Goal: Check status: Check status

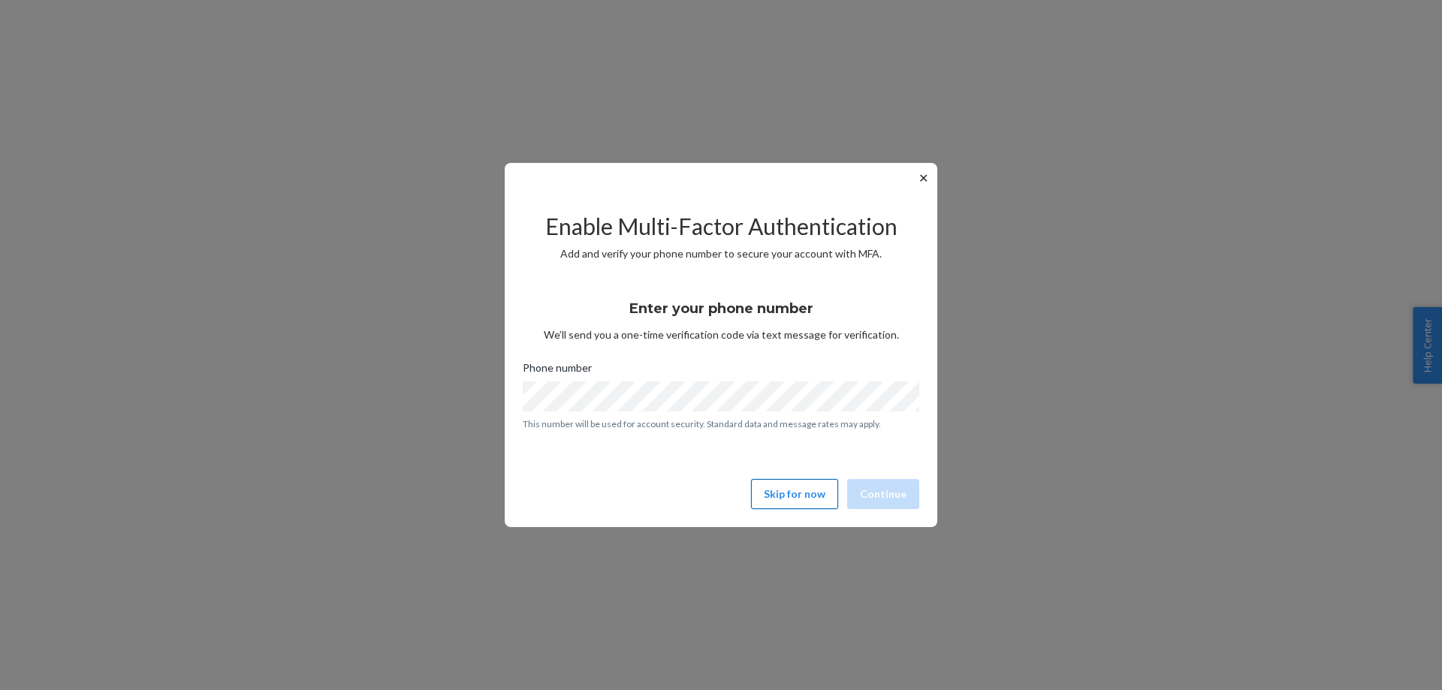
click at [806, 491] on button "Skip for now" at bounding box center [794, 494] width 87 height 30
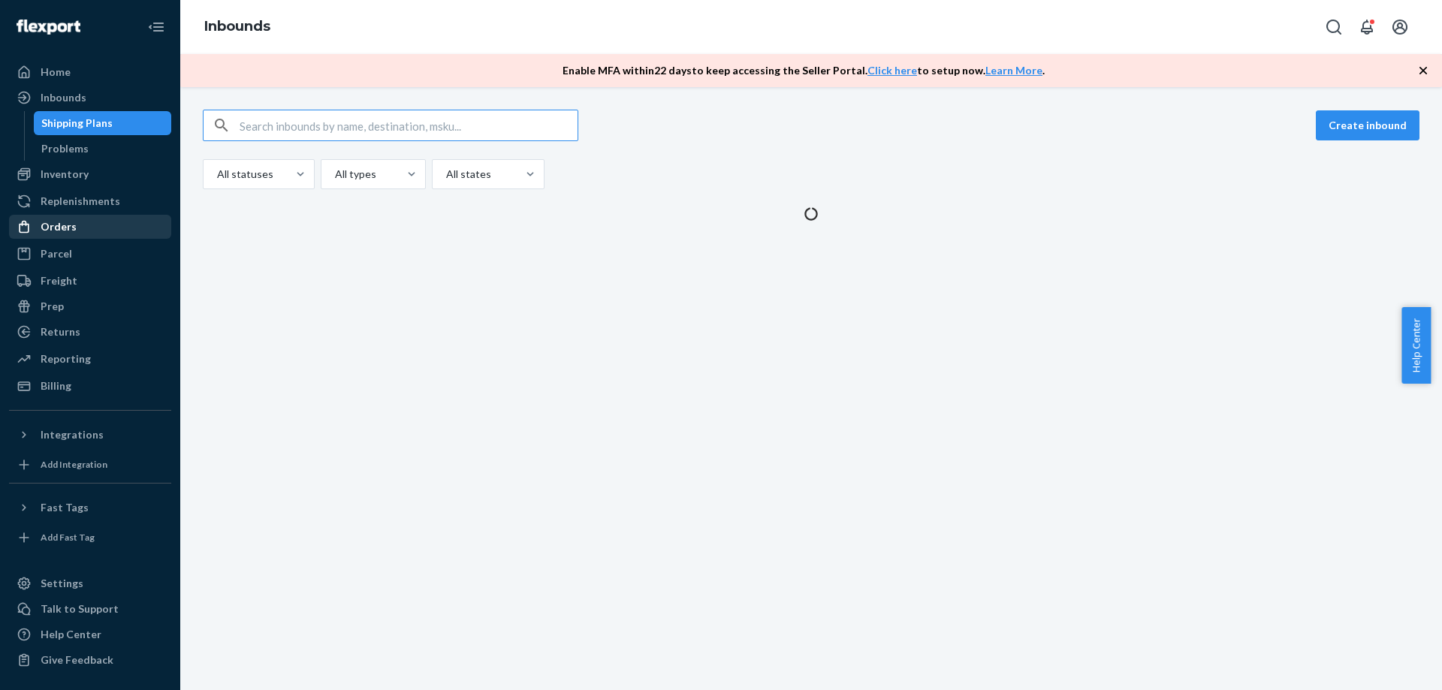
click at [58, 236] on div "Orders" at bounding box center [90, 226] width 159 height 21
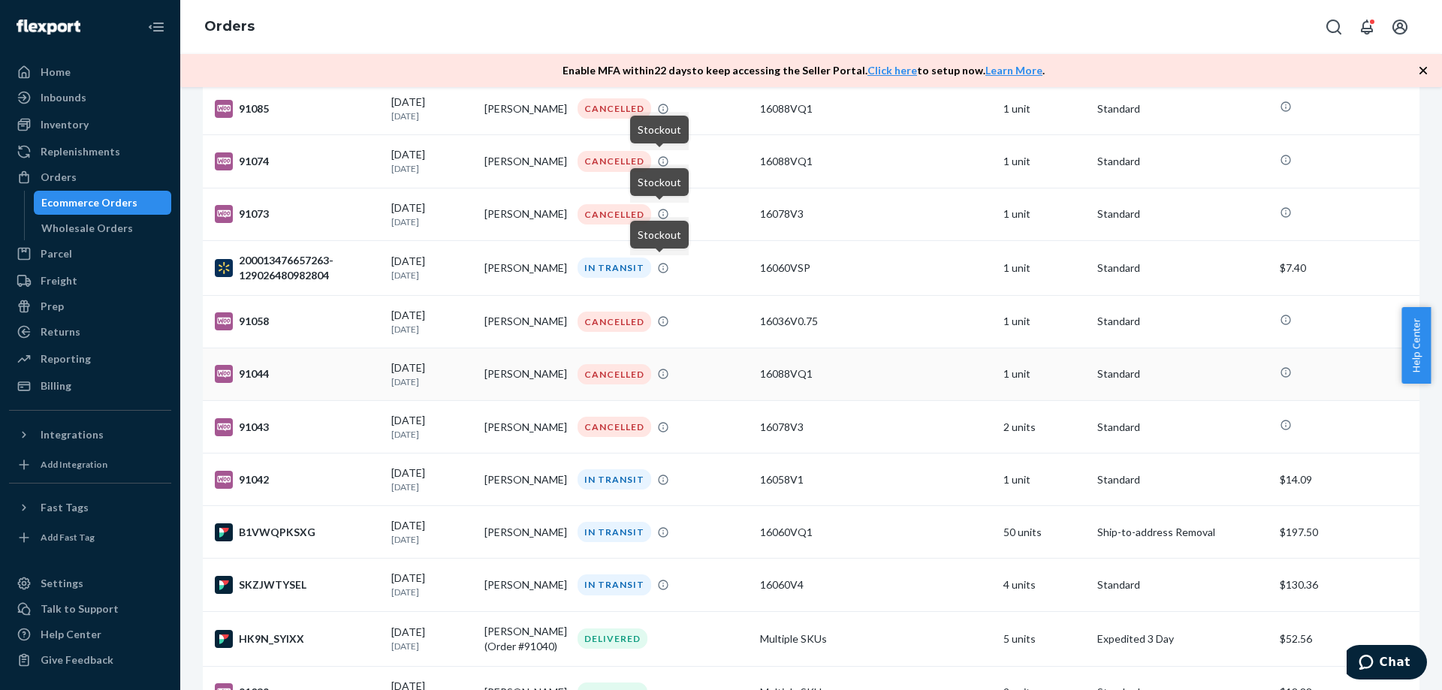
scroll to position [676, 0]
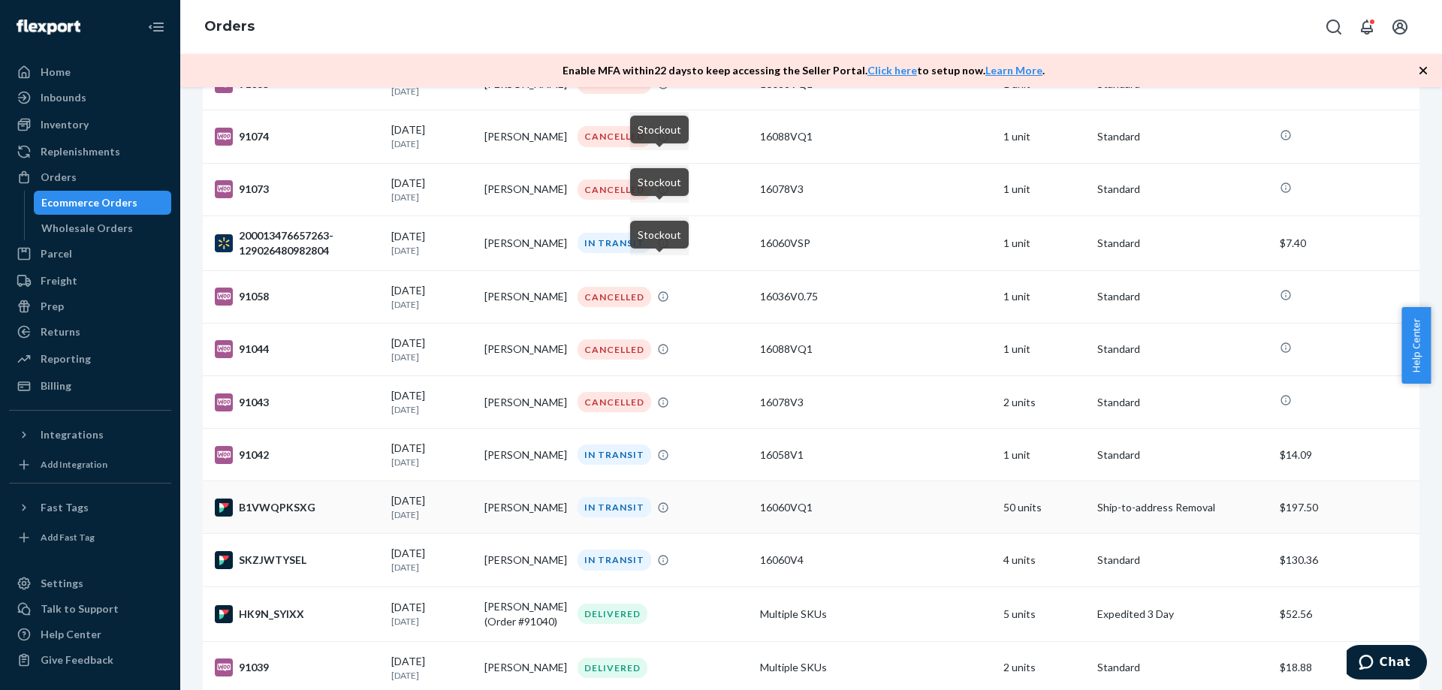
click at [514, 508] on td "[PERSON_NAME]" at bounding box center [524, 507] width 93 height 53
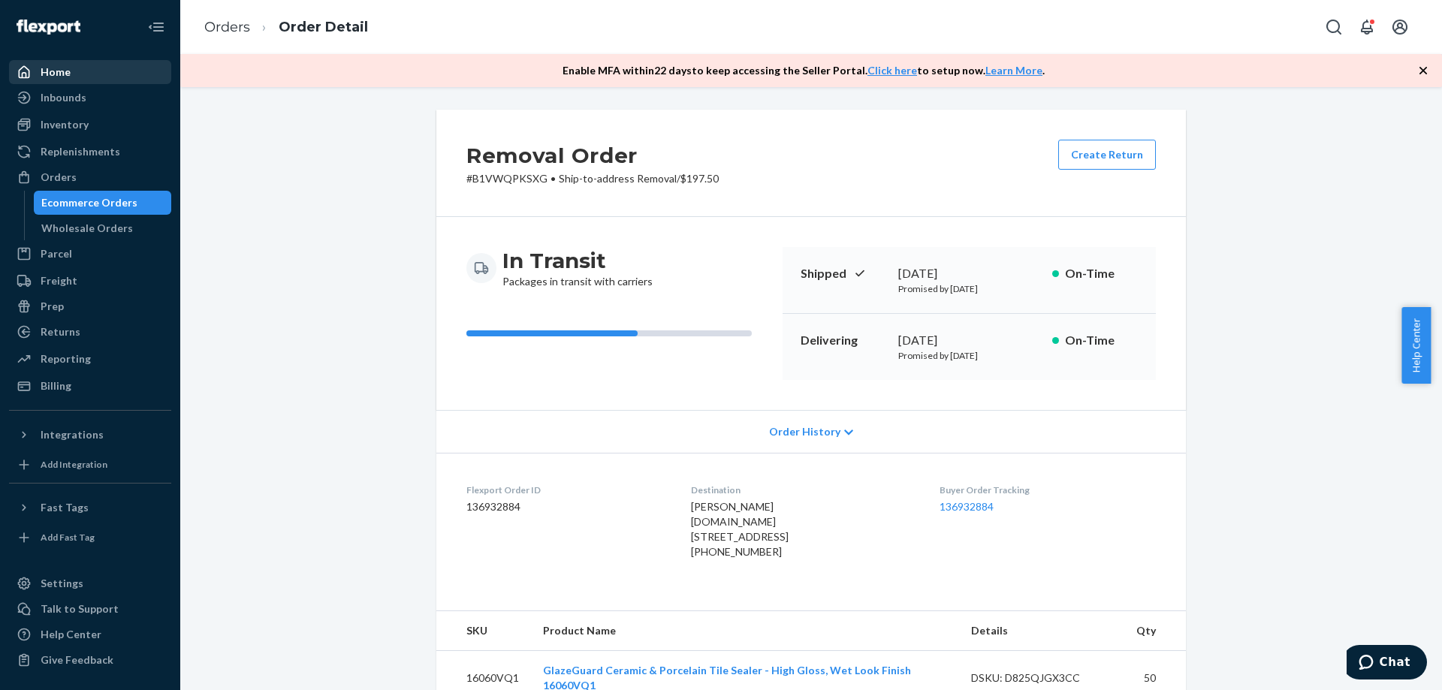
click at [53, 62] on div "Home" at bounding box center [90, 72] width 159 height 21
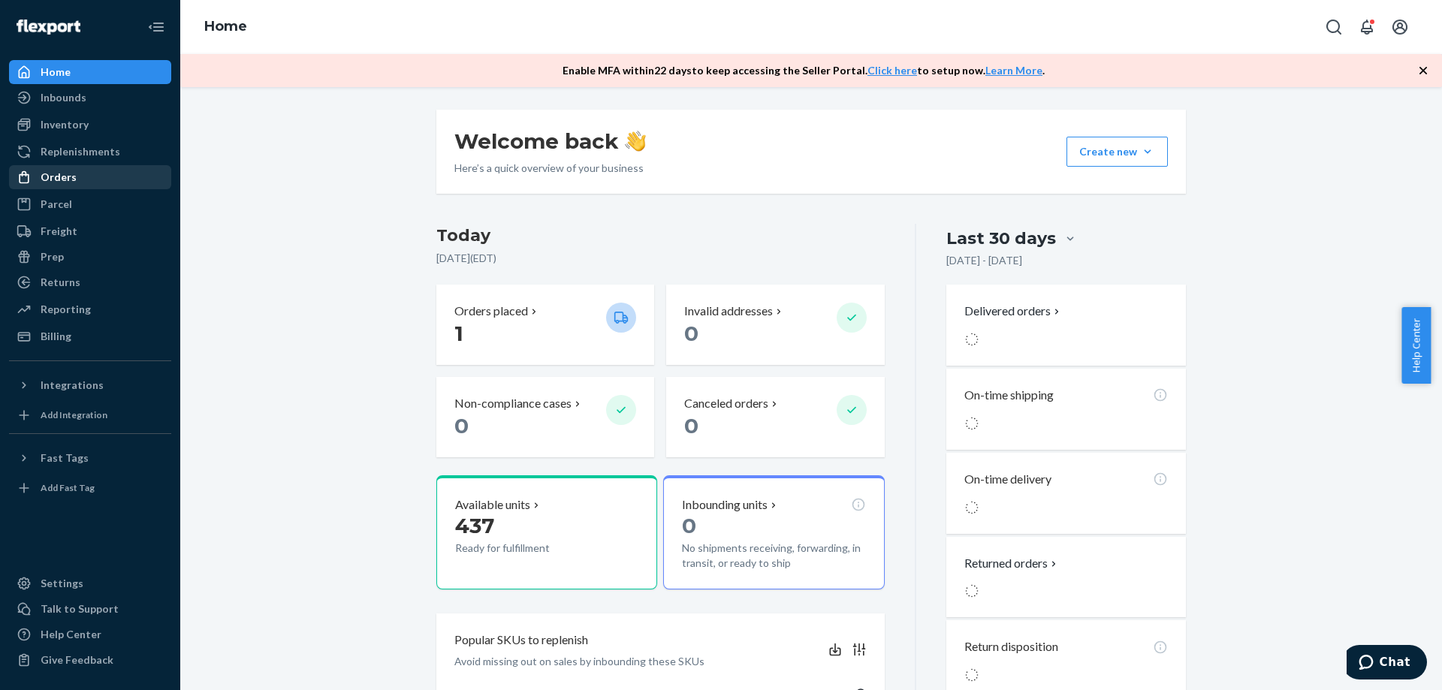
click at [50, 174] on div "Orders" at bounding box center [59, 177] width 36 height 15
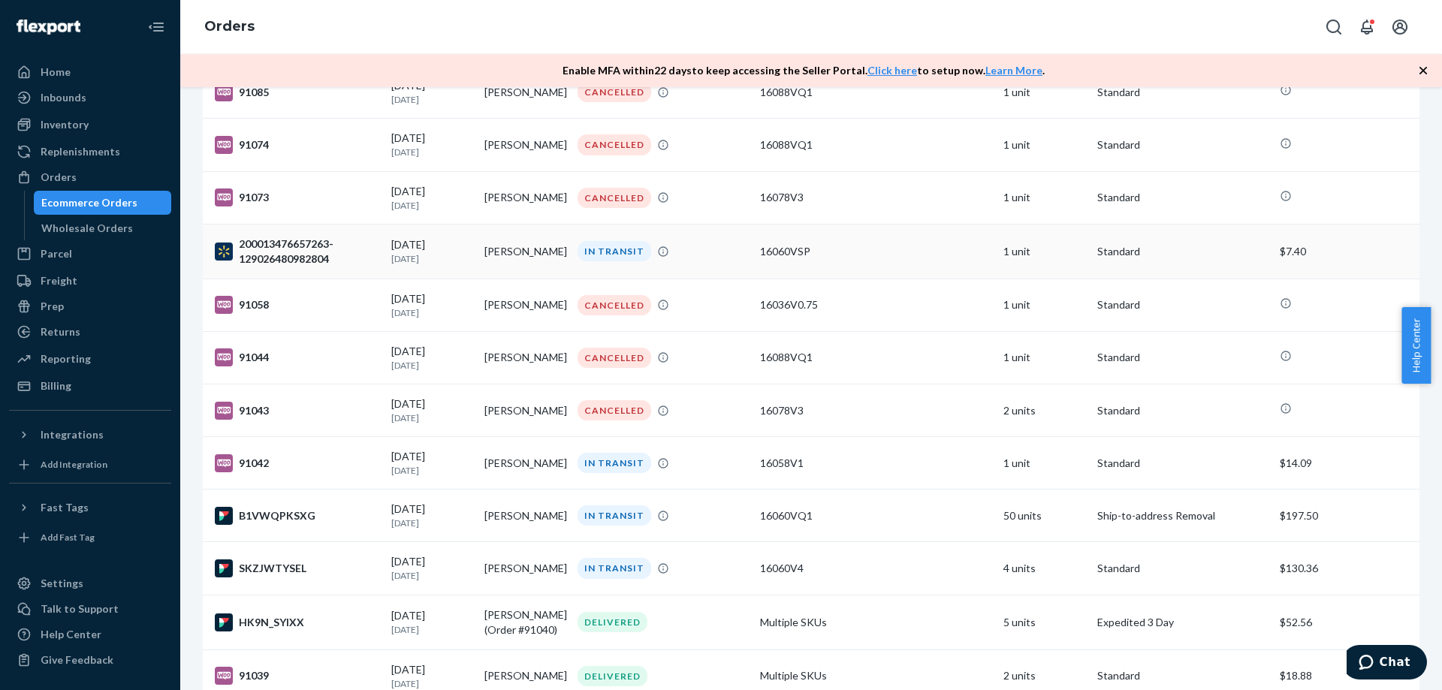
scroll to position [676, 0]
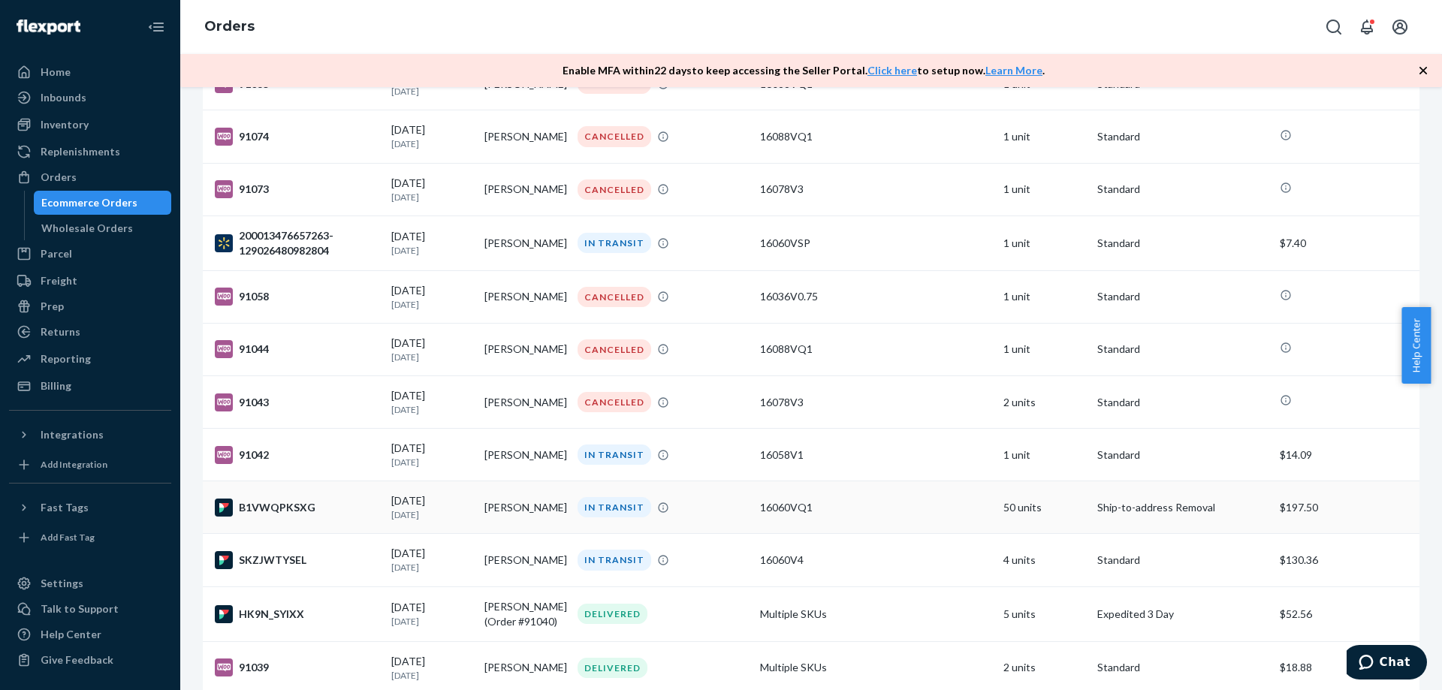
click at [594, 510] on div "IN TRANSIT" at bounding box center [614, 507] width 74 height 20
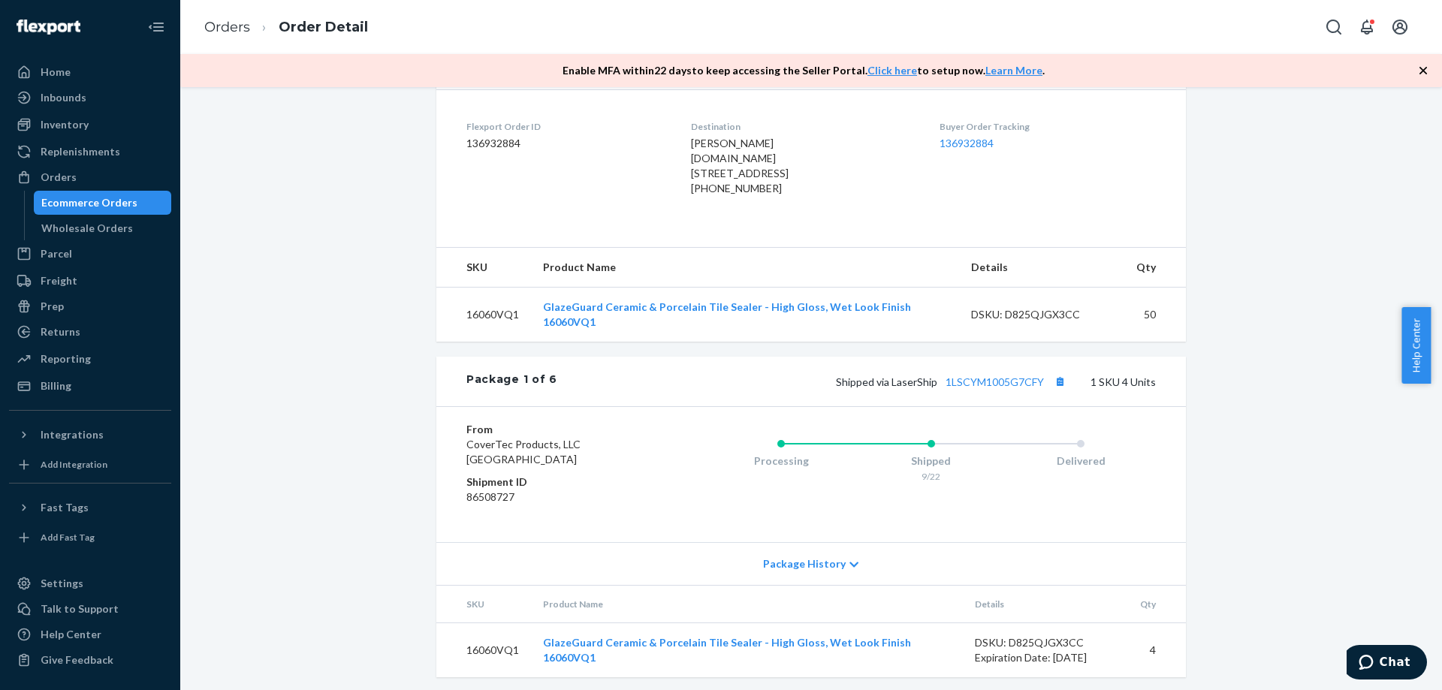
scroll to position [375, 0]
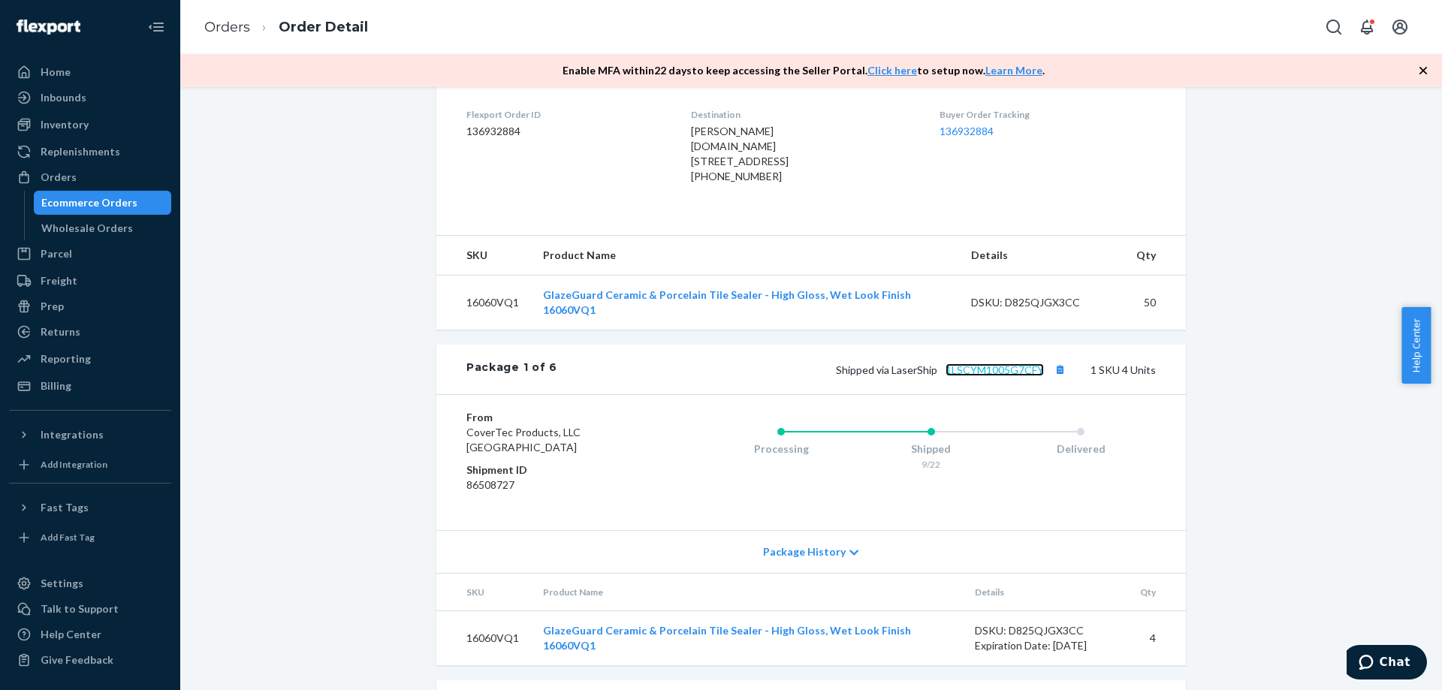
click at [1013, 376] on link "1LSCYM1005G7CFY" at bounding box center [994, 369] width 98 height 13
click at [59, 186] on div "Orders" at bounding box center [90, 177] width 159 height 21
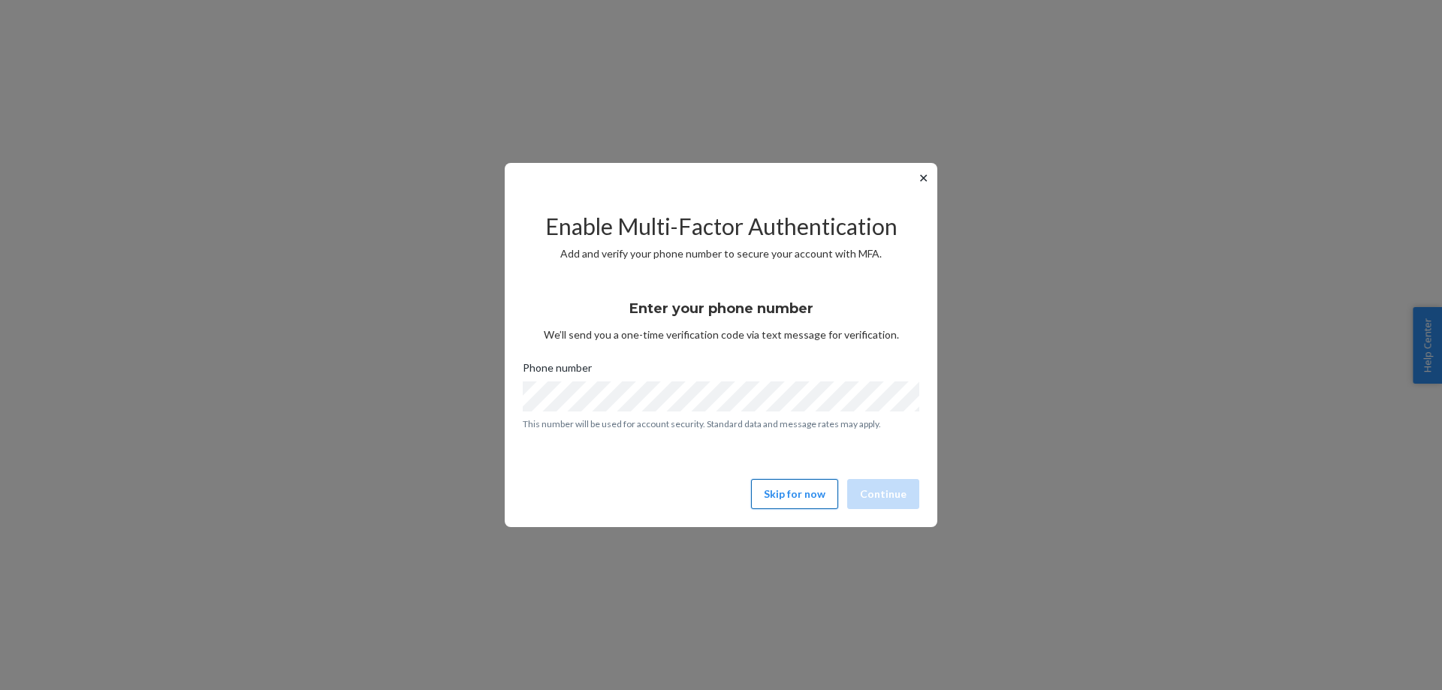
click at [776, 496] on button "Skip for now" at bounding box center [794, 494] width 87 height 30
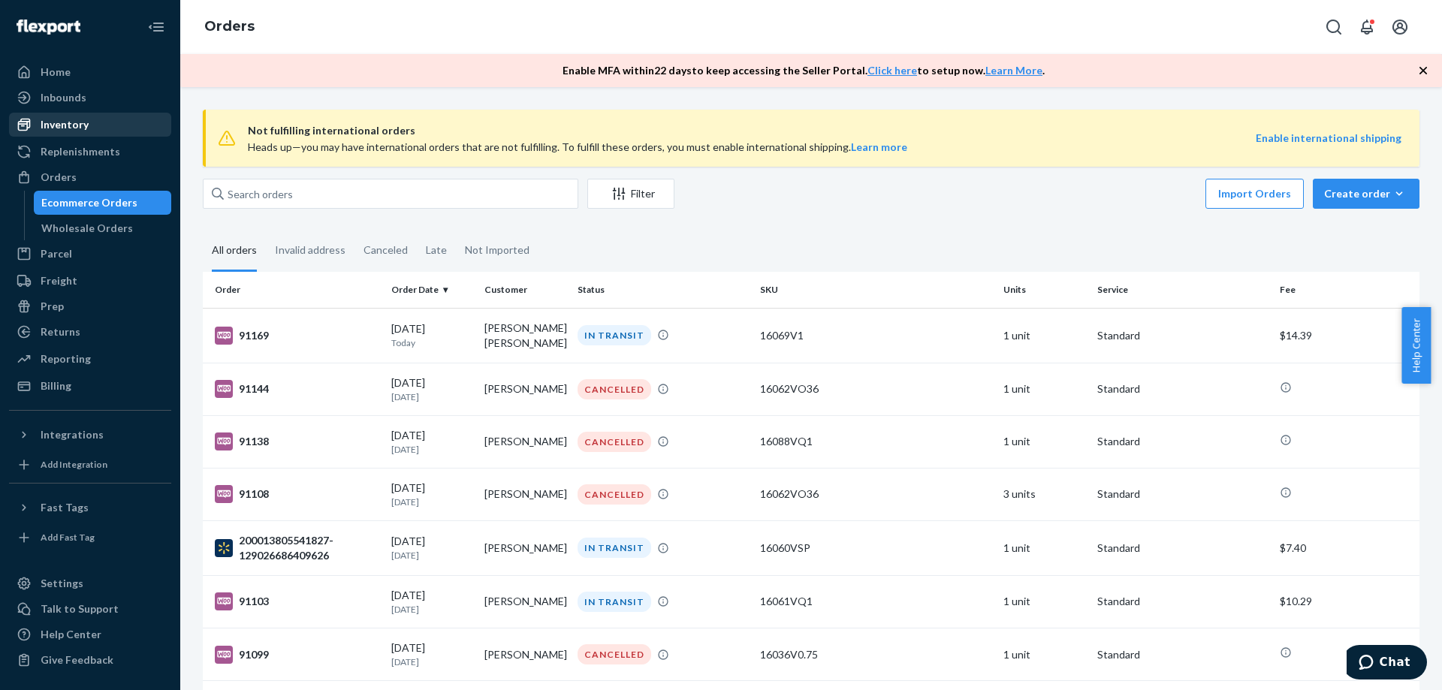
click at [56, 126] on div "Inventory" at bounding box center [65, 124] width 48 height 15
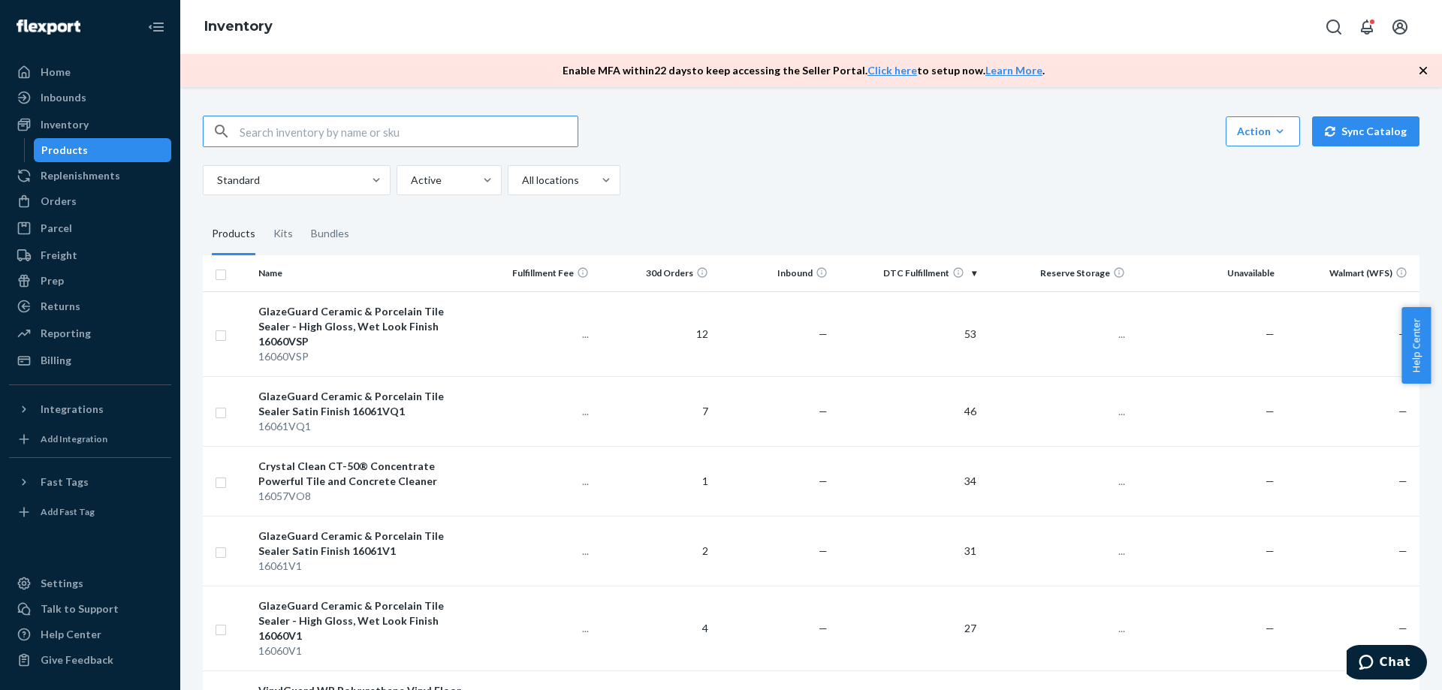
click at [267, 130] on input "text" at bounding box center [409, 131] width 338 height 30
type input "16065vq1"
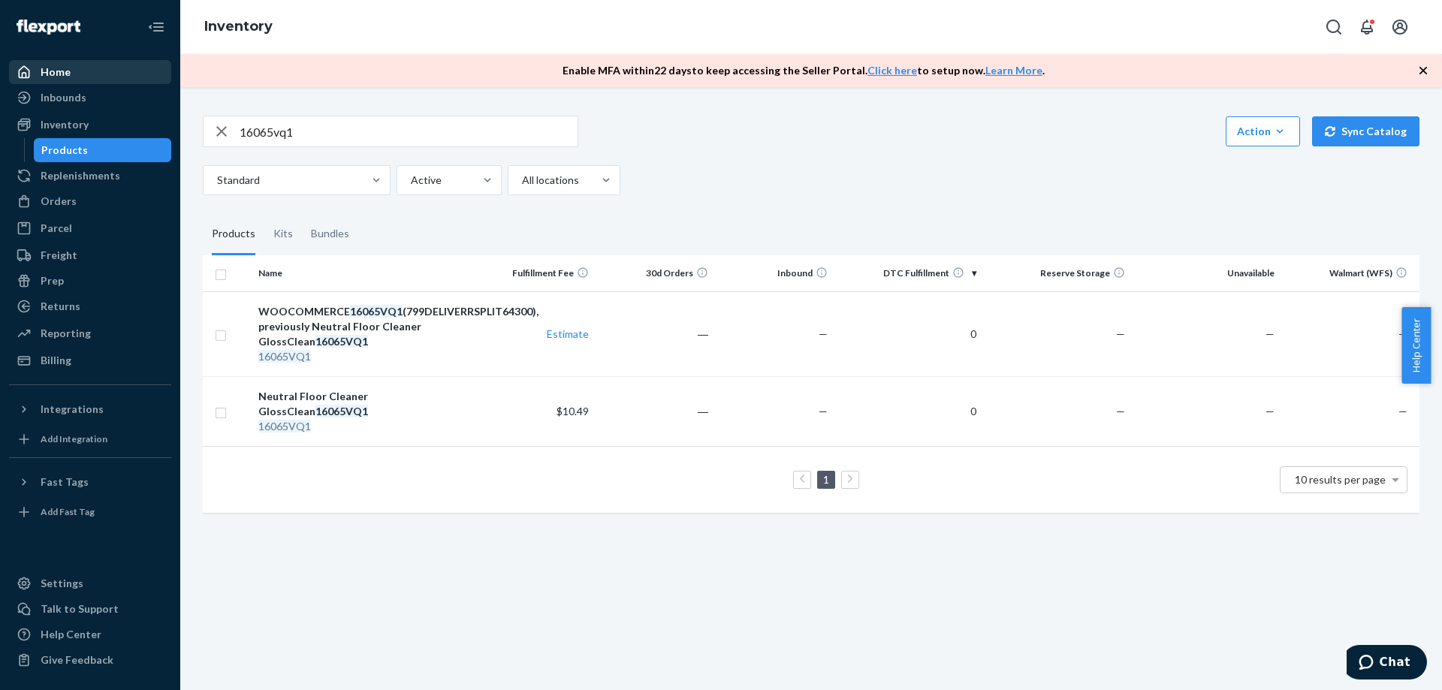
click at [64, 63] on div "Home" at bounding box center [90, 72] width 159 height 21
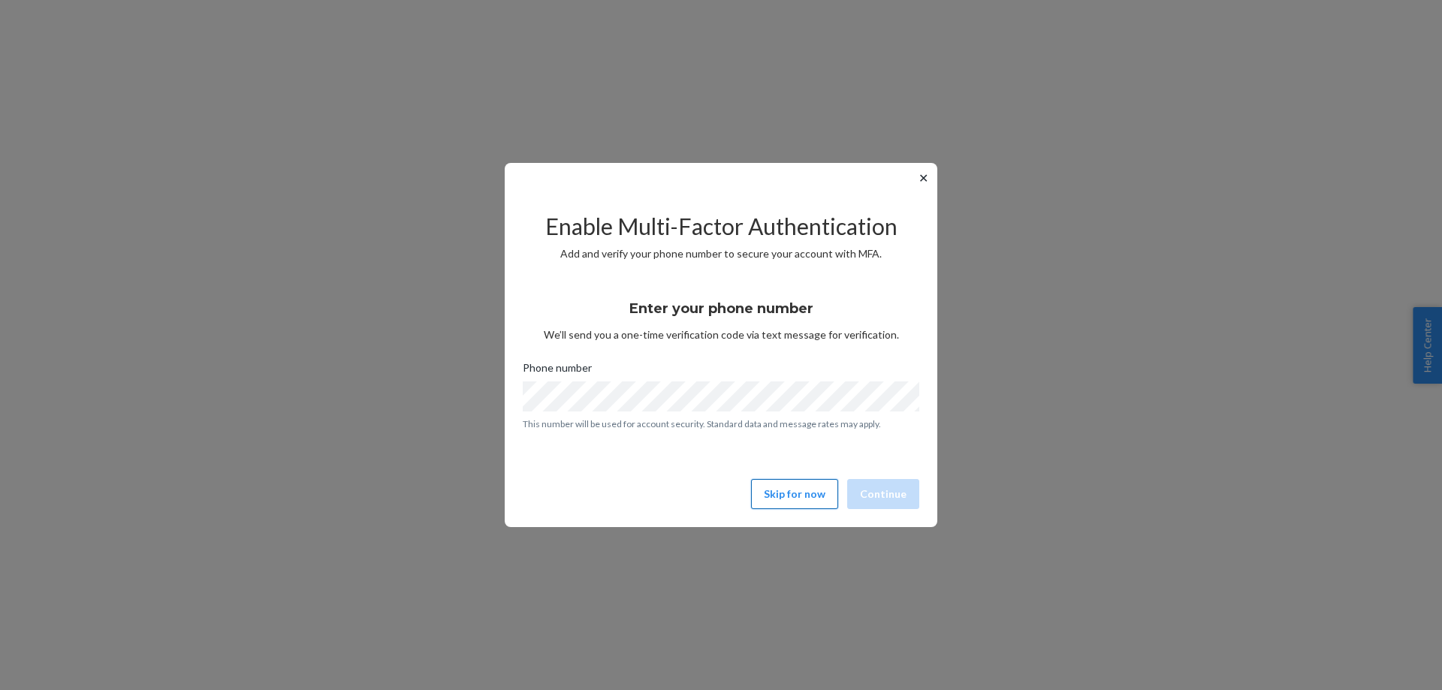
click at [809, 499] on button "Skip for now" at bounding box center [794, 494] width 87 height 30
